Goal: Task Accomplishment & Management: Use online tool/utility

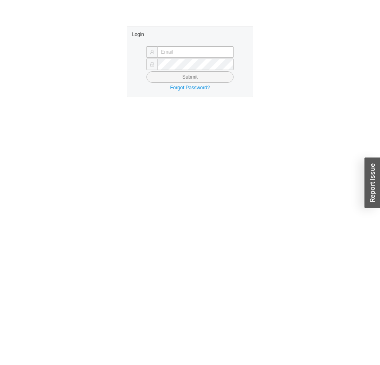
type input "issac@asbathnj.com"
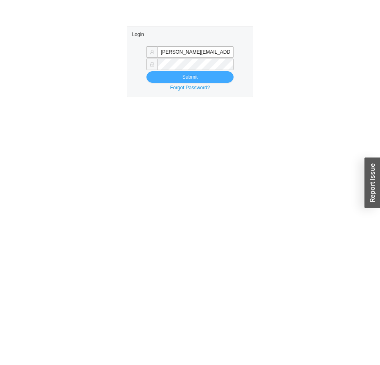
click at [202, 78] on button "Submit" at bounding box center [190, 76] width 87 height 11
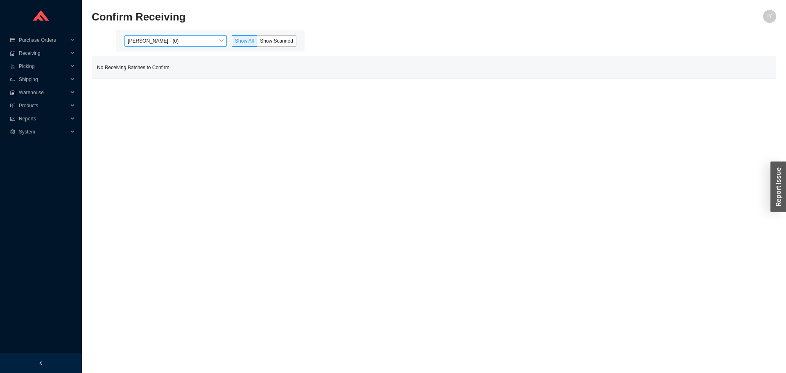
click at [214, 47] on div "Issac Yoselovsky - (0)" at bounding box center [175, 40] width 102 height 11
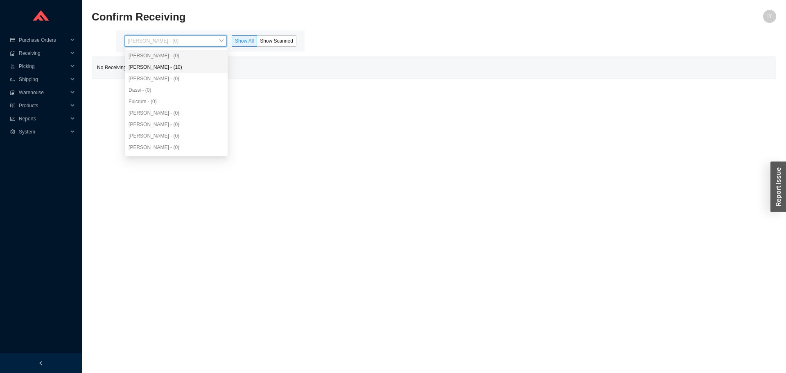
click at [196, 63] on div "Angel Negron - (10)" at bounding box center [176, 66] width 102 height 11
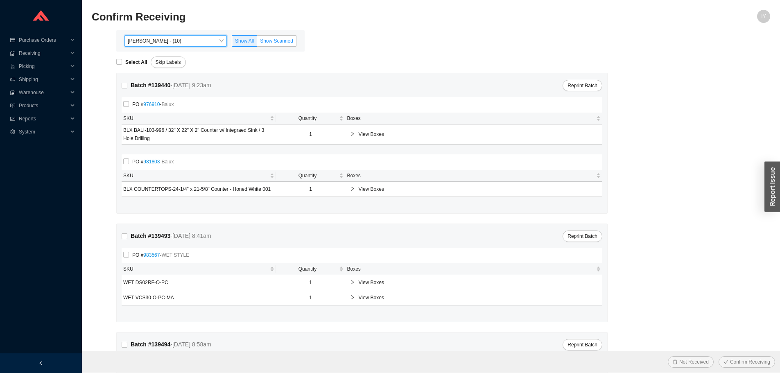
click at [285, 41] on span "Show Scanned" at bounding box center [276, 41] width 33 height 6
click at [257, 43] on input "Show Scanned" at bounding box center [257, 43] width 0 height 0
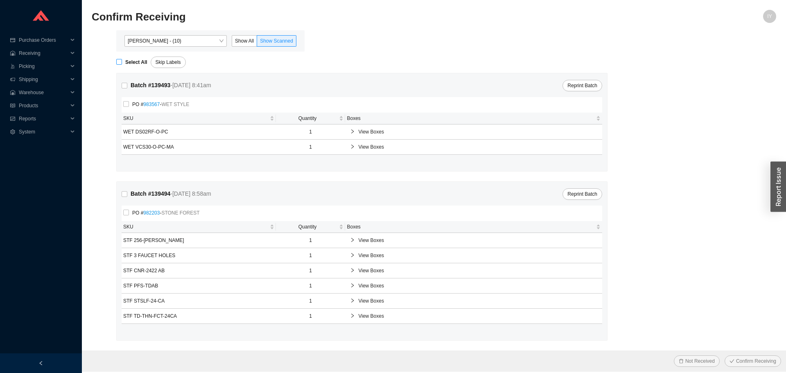
click at [121, 63] on input "Select All" at bounding box center [119, 62] width 6 height 6
checkbox input "true"
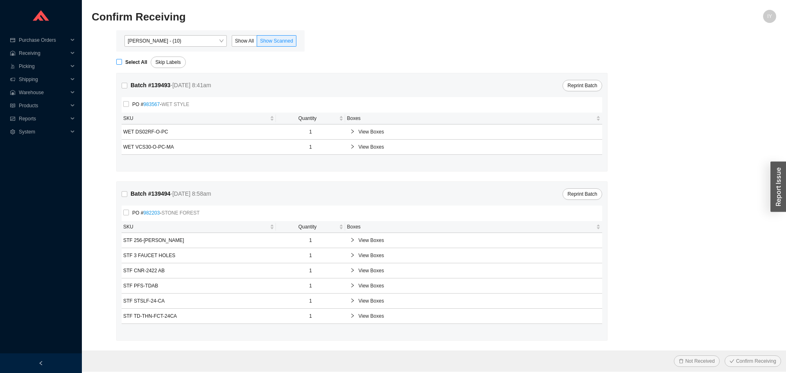
checkbox input "true"
click at [724, 355] on button "Confirm Receiving" at bounding box center [752, 360] width 56 height 11
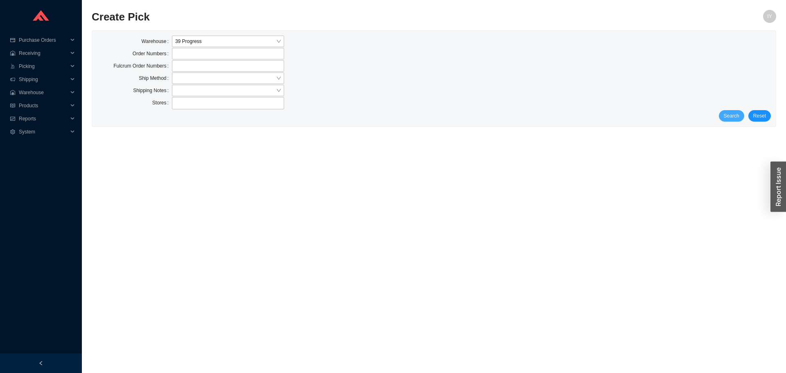
click at [727, 118] on span "Search" at bounding box center [732, 116] width 16 height 8
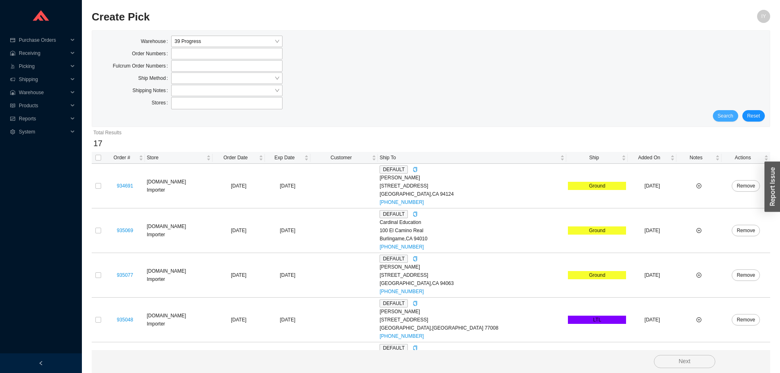
click at [727, 118] on span "Search" at bounding box center [725, 116] width 16 height 8
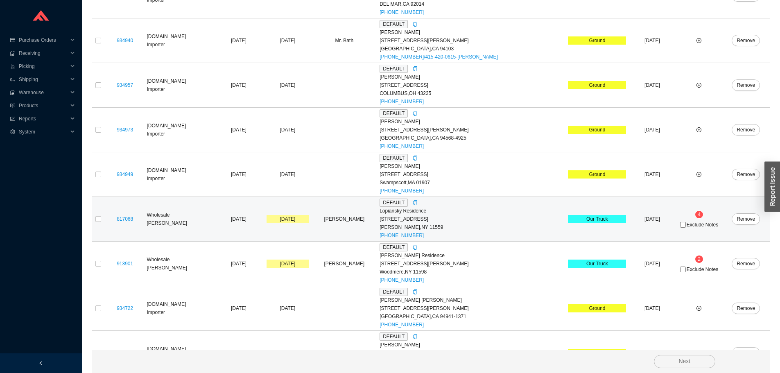
scroll to position [572, 0]
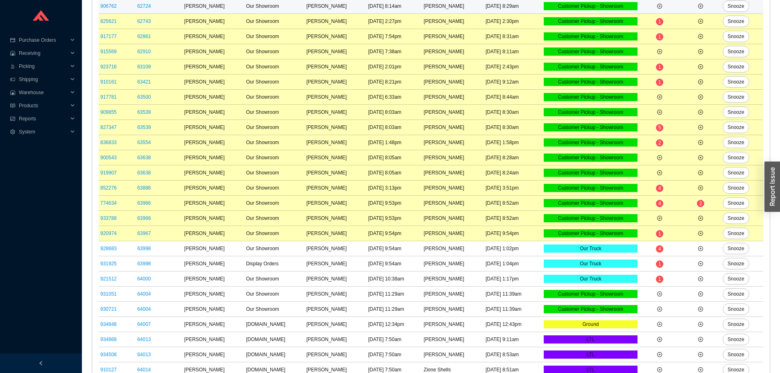
scroll to position [268, 0]
